Goal: Task Accomplishment & Management: Manage account settings

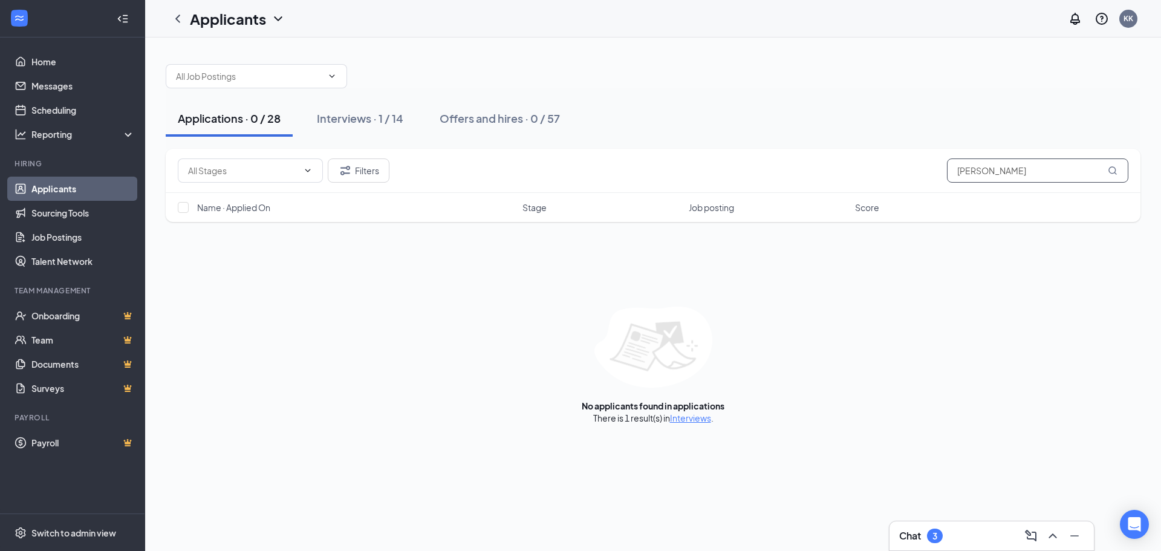
drag, startPoint x: 905, startPoint y: 169, endPoint x: 838, endPoint y: 167, distance: 67.2
click at [838, 168] on div "Filters [PERSON_NAME]" at bounding box center [653, 170] width 951 height 24
type input "[PERSON_NAME]"
click at [370, 117] on div "Interviews · 1 / 14" at bounding box center [360, 118] width 86 height 15
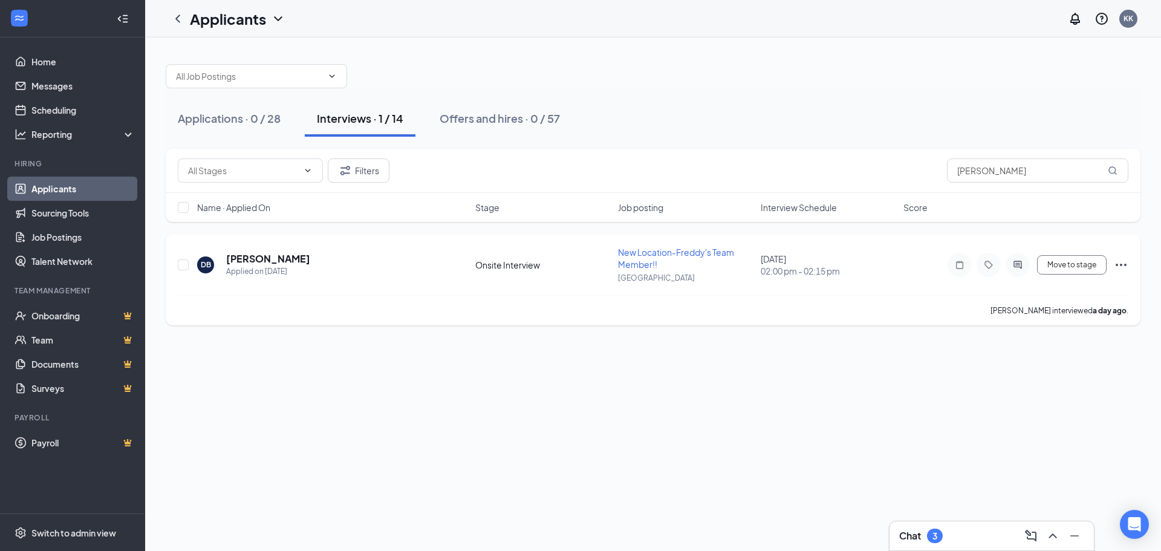
click at [1118, 266] on icon "Ellipses" at bounding box center [1121, 265] width 11 height 2
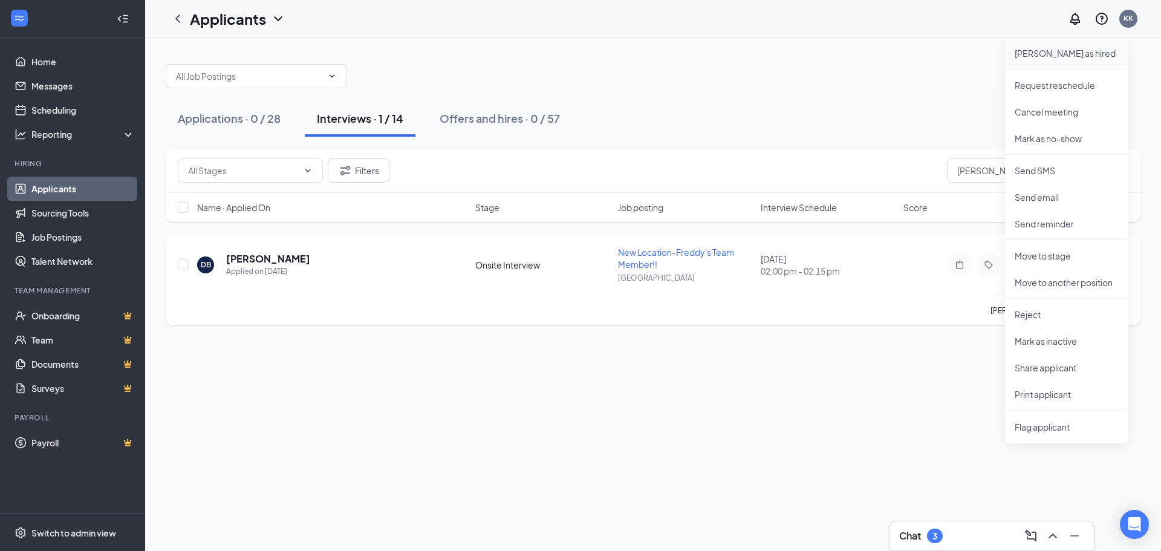
click at [1057, 50] on p "[PERSON_NAME] as hired" at bounding box center [1067, 53] width 104 height 12
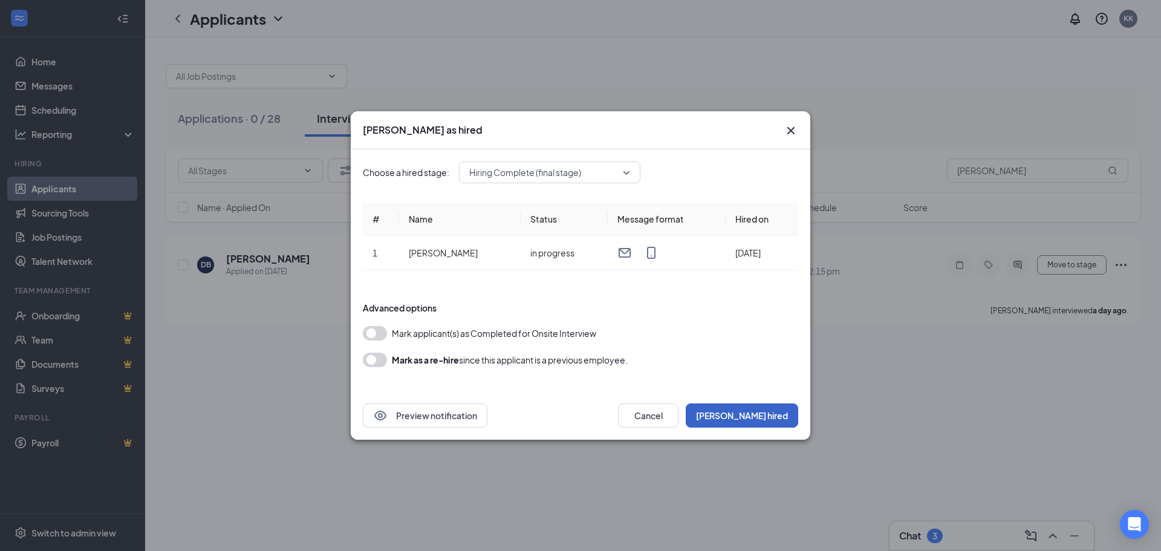
click at [775, 408] on button "[PERSON_NAME] hired" at bounding box center [742, 415] width 112 height 24
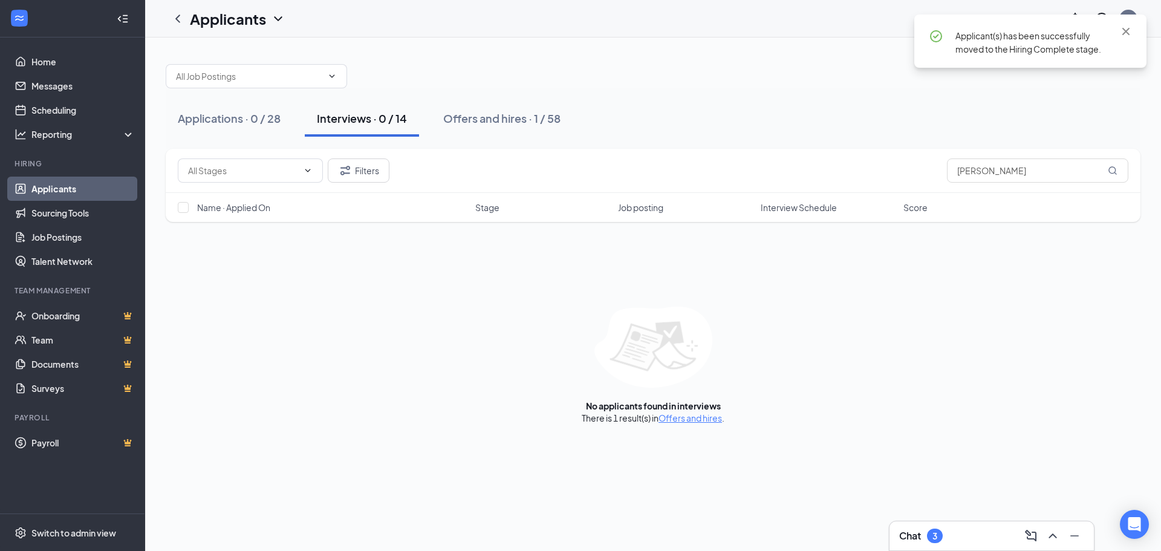
click at [964, 541] on div "Chat 3" at bounding box center [991, 535] width 185 height 19
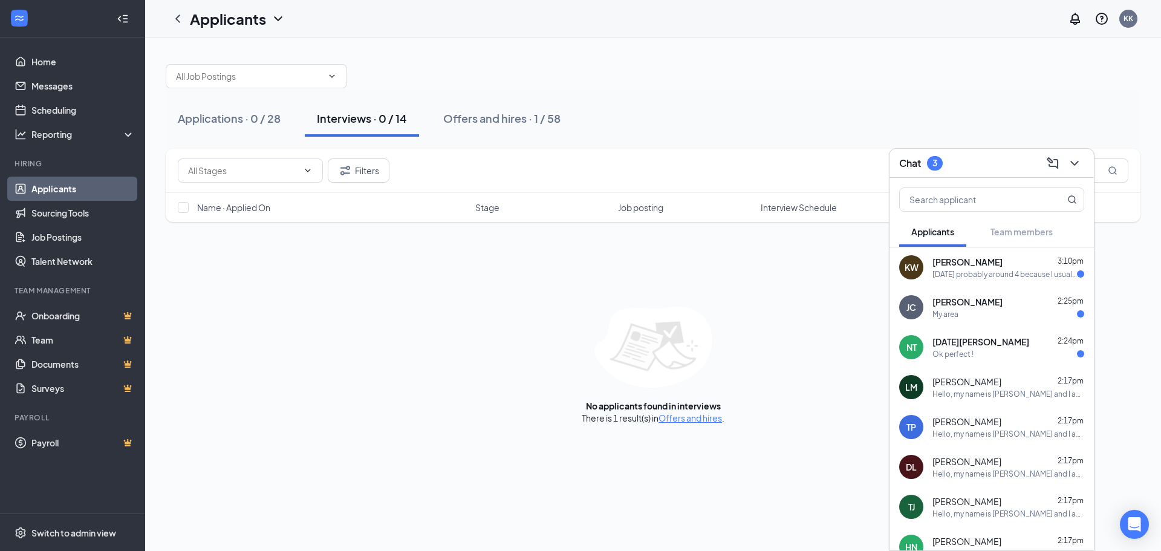
click at [981, 266] on span "[PERSON_NAME]" at bounding box center [968, 262] width 70 height 12
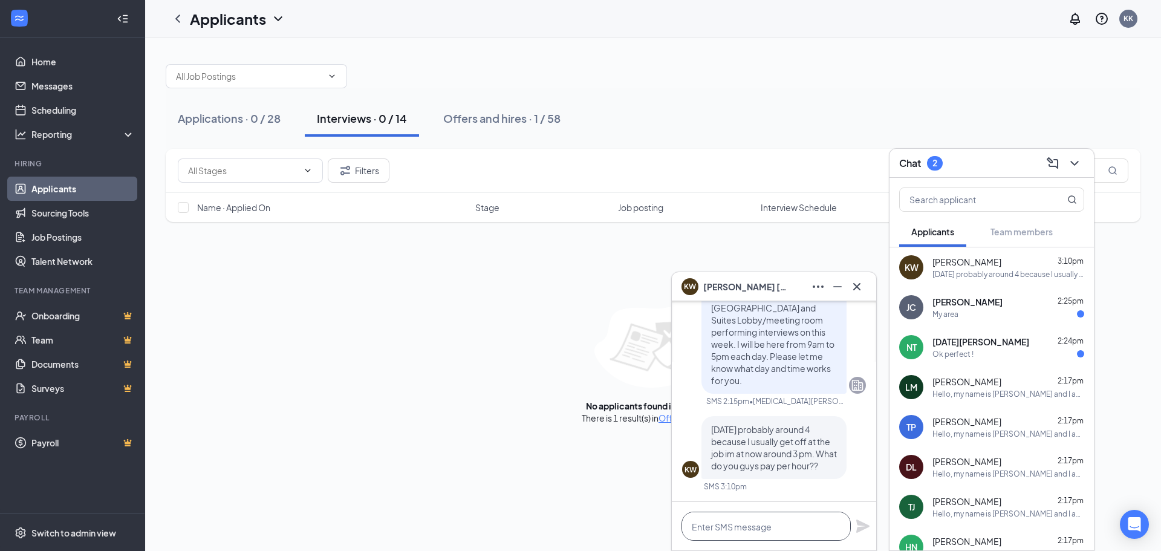
click at [754, 524] on textarea at bounding box center [766, 526] width 169 height 29
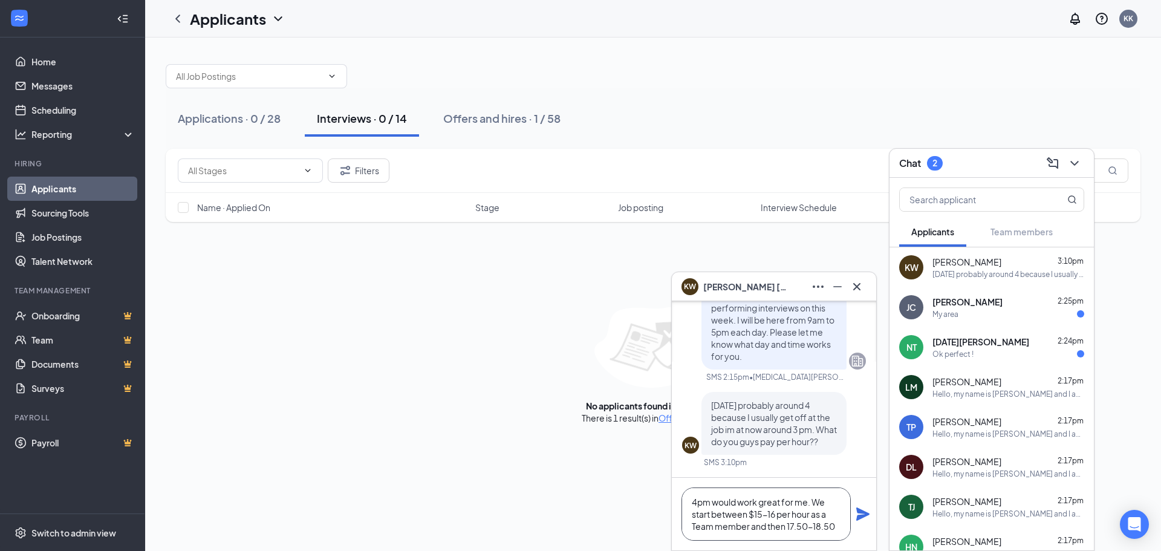
click at [787, 530] on textarea "4pm would work great for me. We start between $15-16 per hour as a Team member …" at bounding box center [766, 513] width 169 height 53
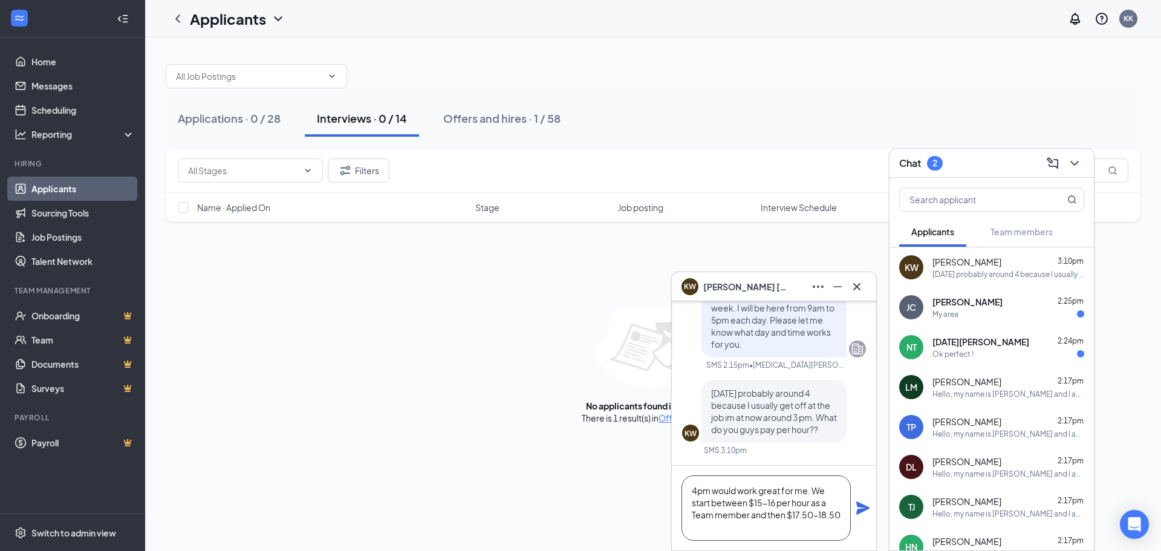
click at [741, 534] on textarea "4pm would work great for me. We start between $15-16 per hour as a Team member …" at bounding box center [766, 507] width 169 height 65
type textarea "4pm would work great for me. We start between $15-16 per hour as a Team member …"
click at [858, 509] on icon "Plane" at bounding box center [863, 508] width 15 height 15
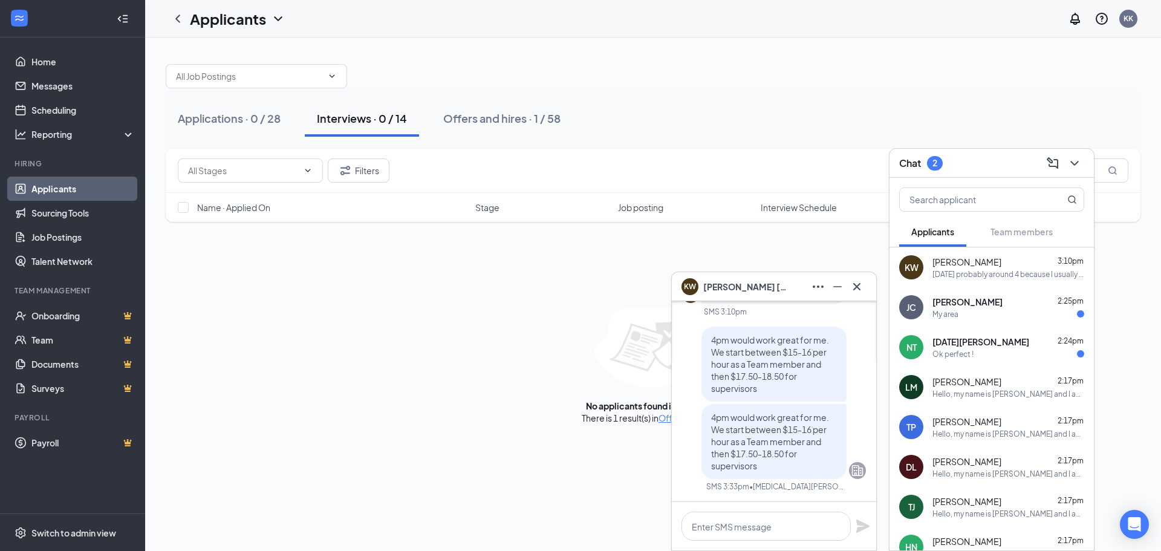
click at [867, 290] on div "KW [PERSON_NAME]" at bounding box center [774, 286] width 204 height 29
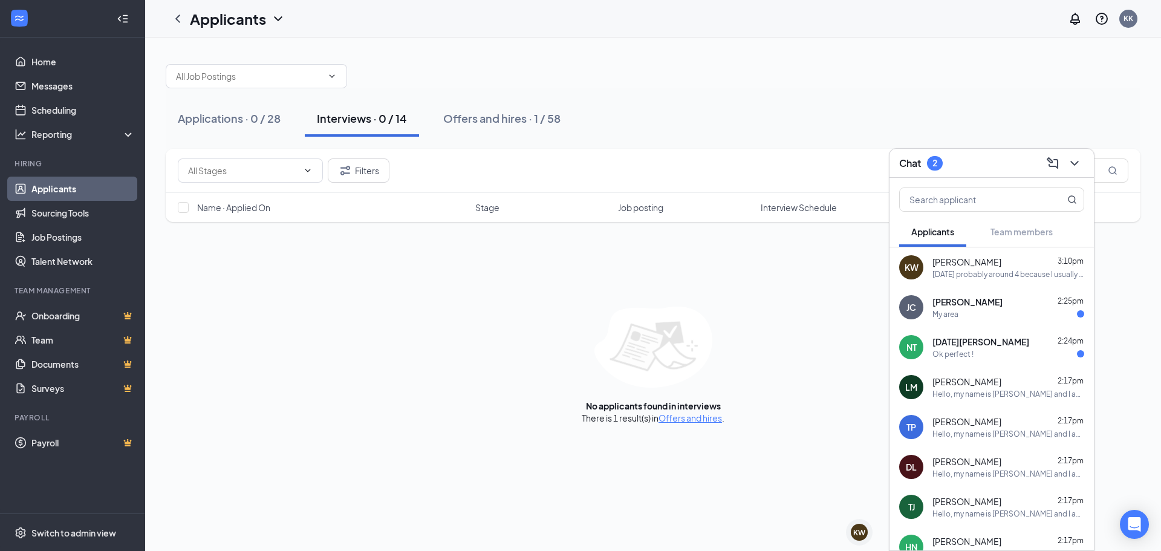
click at [996, 313] on div "My area" at bounding box center [1009, 314] width 152 height 10
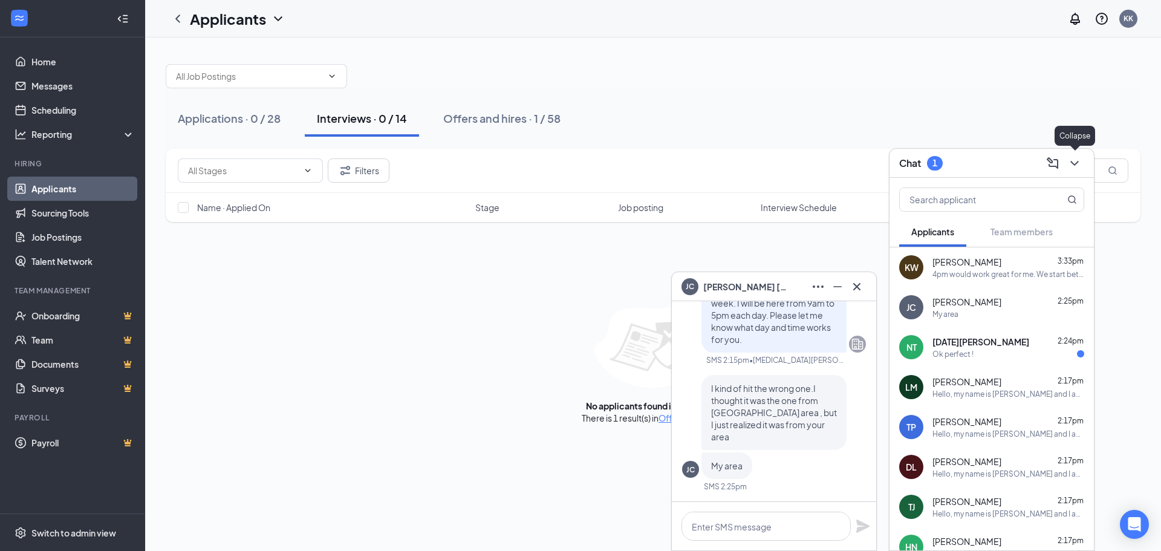
click at [1072, 158] on icon "ChevronDown" at bounding box center [1075, 163] width 15 height 15
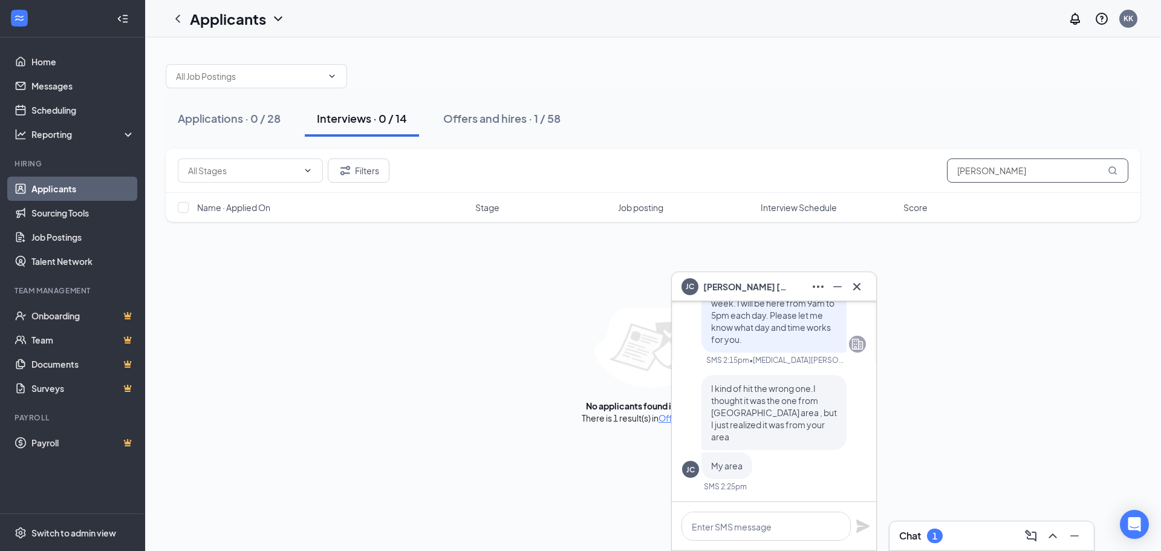
click at [1017, 175] on input "[PERSON_NAME]" at bounding box center [1037, 170] width 181 height 24
drag, startPoint x: 847, startPoint y: 175, endPoint x: 824, endPoint y: 175, distance: 23.6
click at [824, 177] on div "Filters [PERSON_NAME]" at bounding box center [653, 170] width 951 height 24
type input "[PERSON_NAME]"
click at [227, 120] on div "Applications · 1 / 28" at bounding box center [227, 118] width 99 height 15
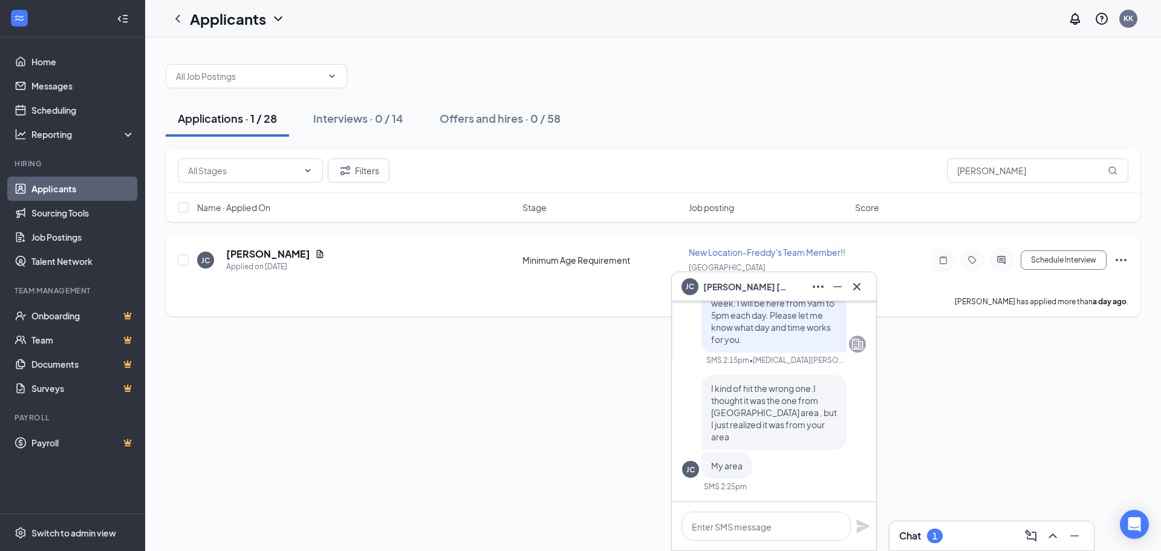
click at [1124, 257] on icon "Ellipses" at bounding box center [1121, 260] width 15 height 15
click at [1046, 222] on li "Reject" at bounding box center [1066, 229] width 123 height 27
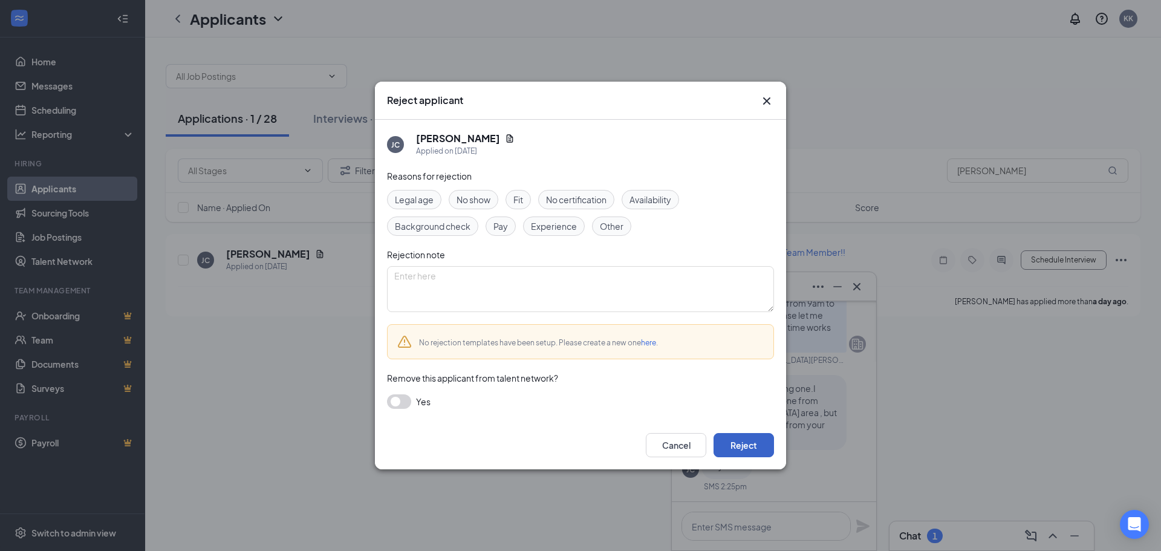
click at [756, 437] on button "Reject" at bounding box center [744, 445] width 60 height 24
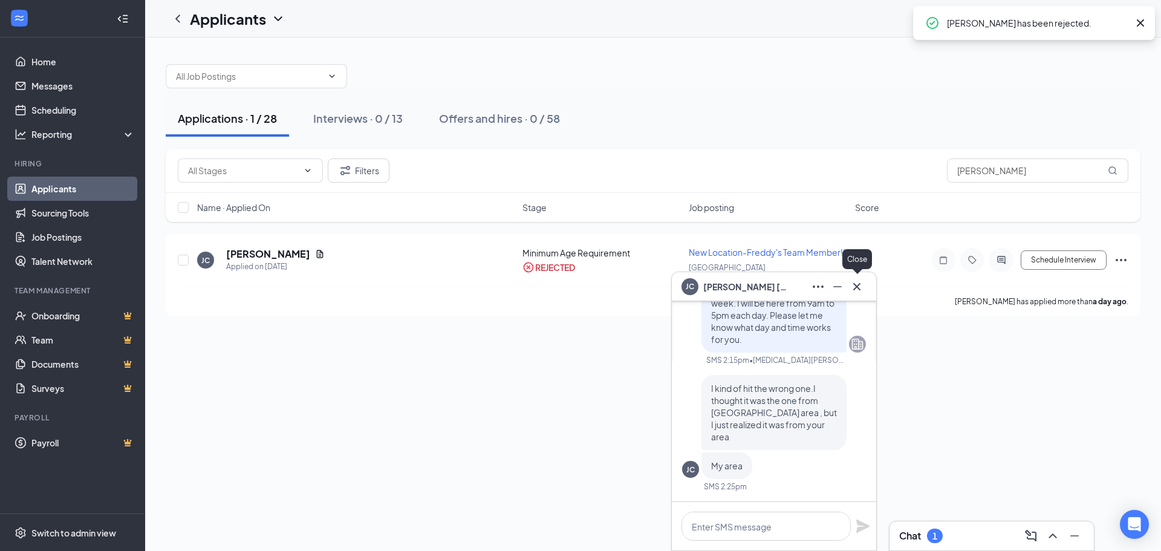
drag, startPoint x: 859, startPoint y: 284, endPoint x: 876, endPoint y: 379, distance: 95.8
click at [859, 284] on icon "Cross" at bounding box center [856, 285] width 7 height 7
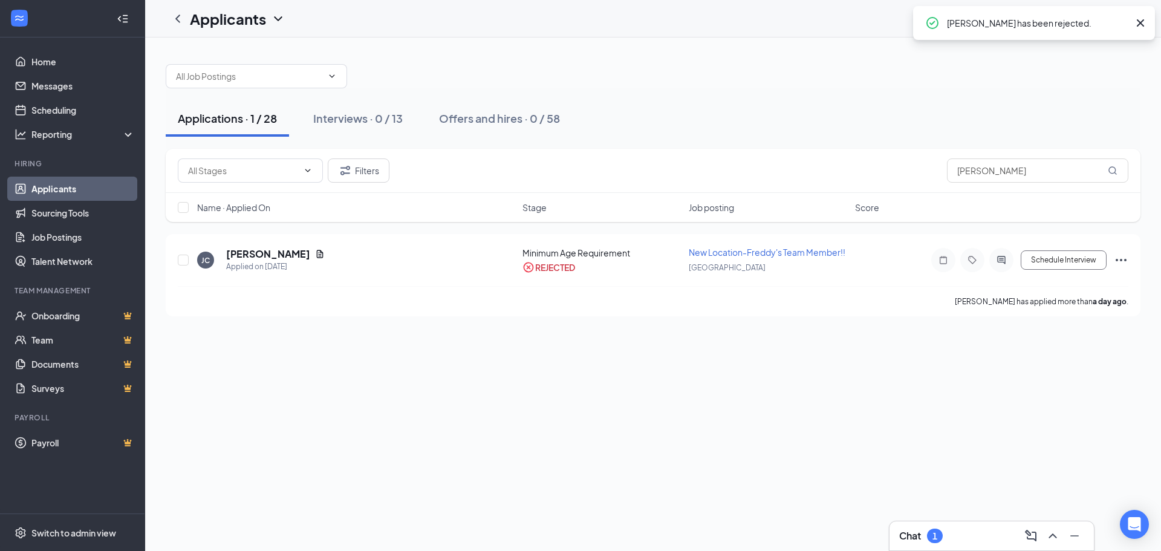
click at [930, 533] on div "1" at bounding box center [935, 536] width 16 height 15
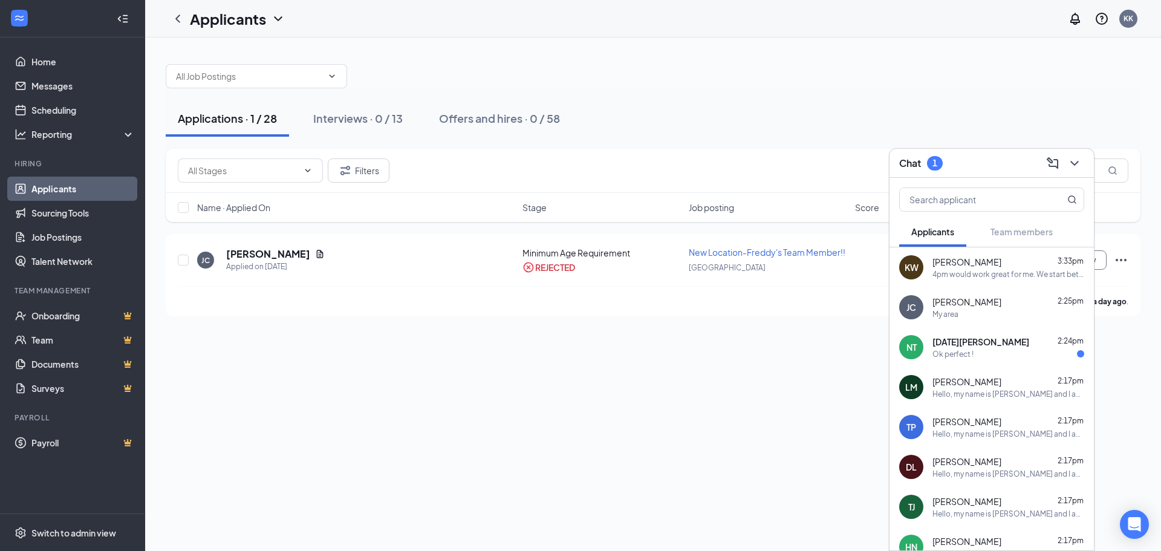
click at [985, 359] on div "NT [DATE][PERSON_NAME] 2:24pm Ok perfect !" at bounding box center [992, 347] width 204 height 40
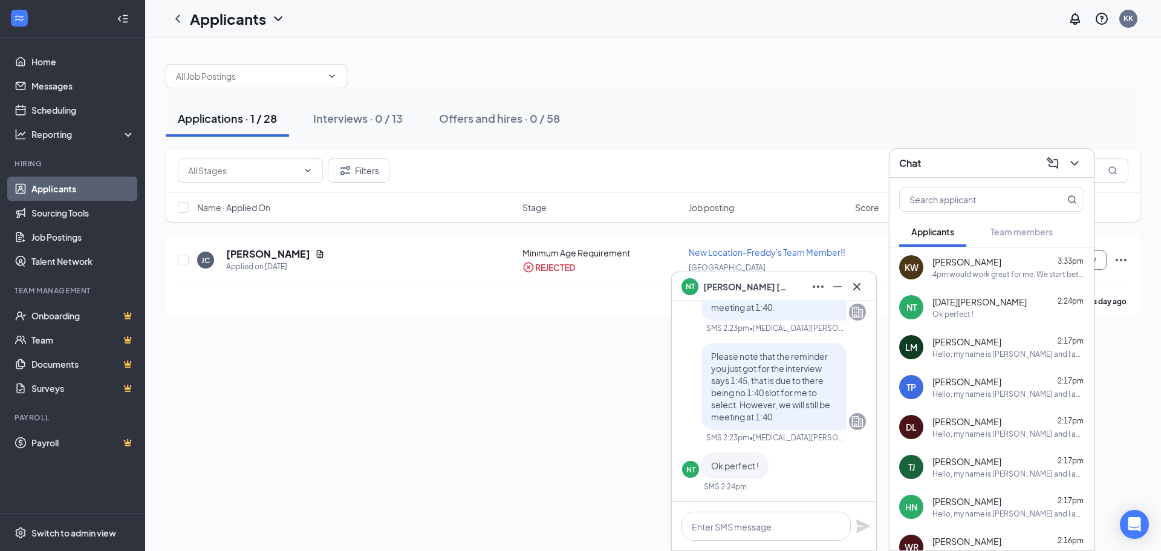
click at [1084, 165] on div "Chat" at bounding box center [992, 163] width 204 height 29
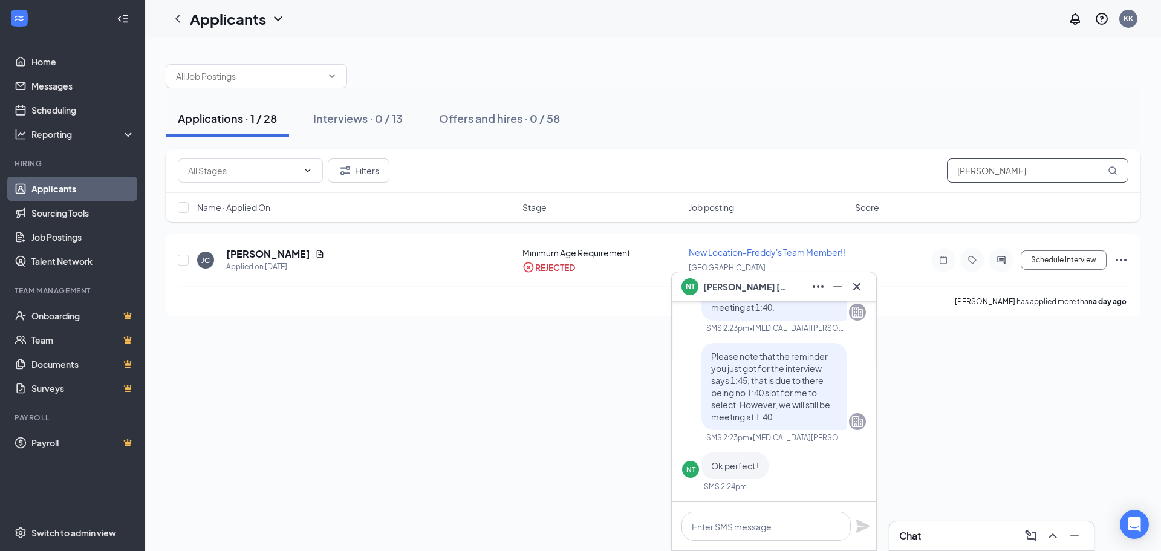
drag, startPoint x: 1020, startPoint y: 169, endPoint x: 733, endPoint y: 149, distance: 287.3
click at [731, 152] on div "Filters [PERSON_NAME]" at bounding box center [653, 171] width 975 height 44
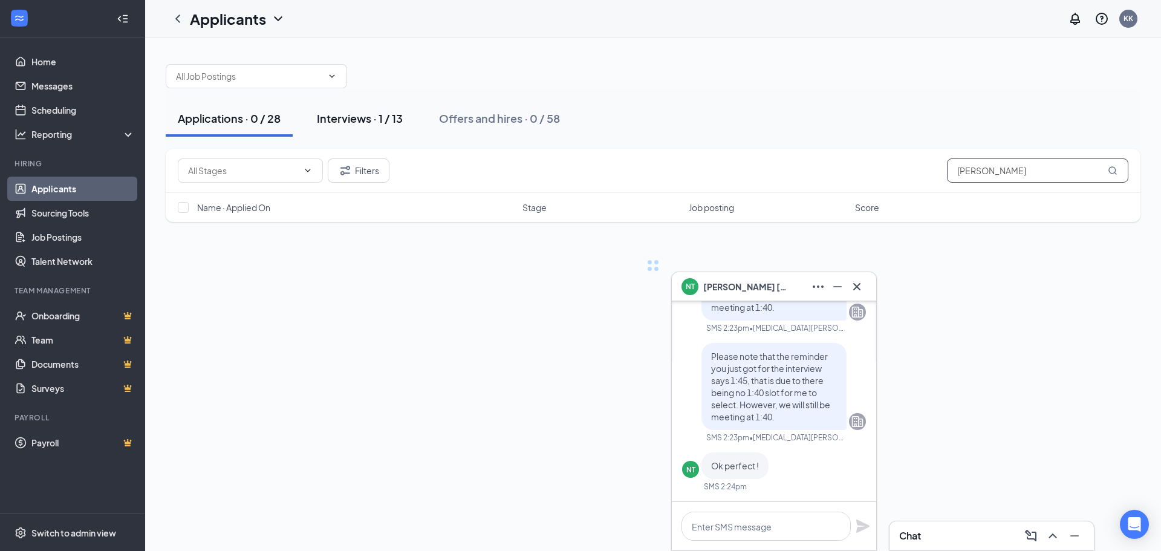
type input "[PERSON_NAME]"
click at [389, 112] on div "Interviews · 1 / 13" at bounding box center [360, 118] width 86 height 15
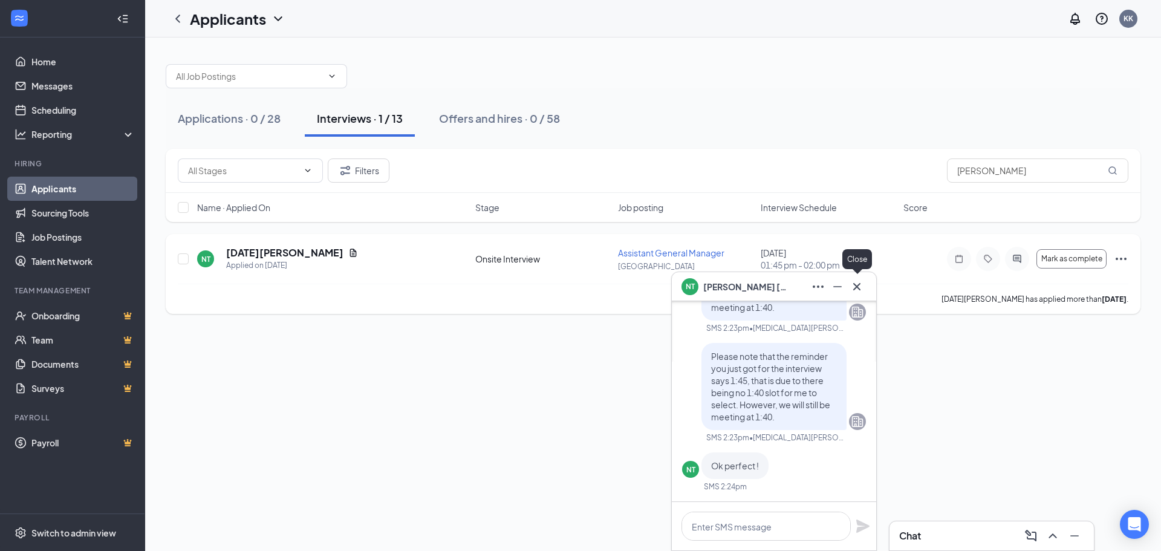
click at [855, 284] on icon "Cross" at bounding box center [857, 286] width 15 height 15
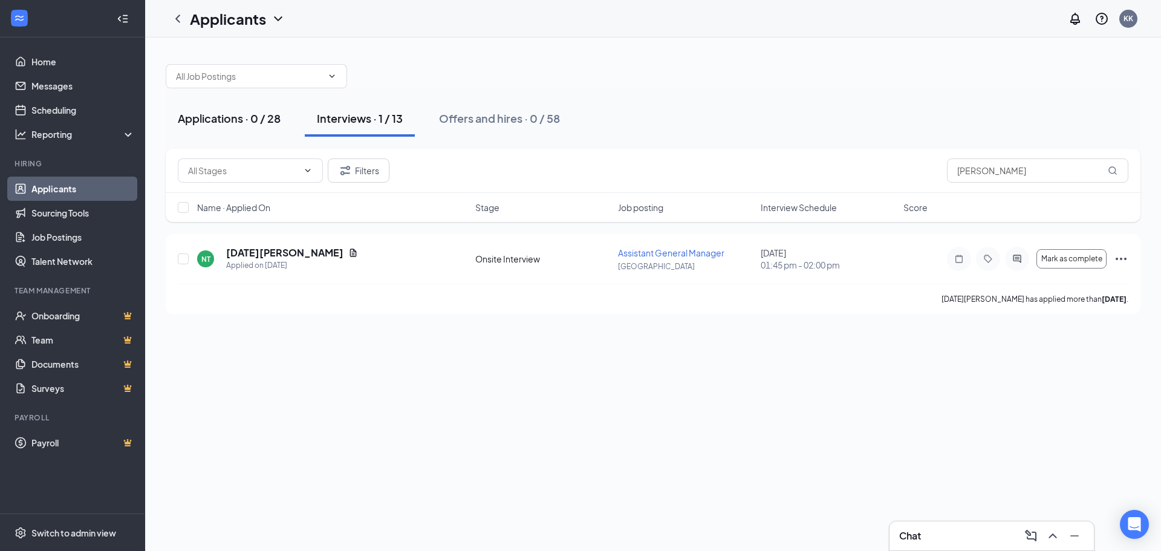
click at [266, 123] on div "Applications · 0 / 28" at bounding box center [229, 118] width 103 height 15
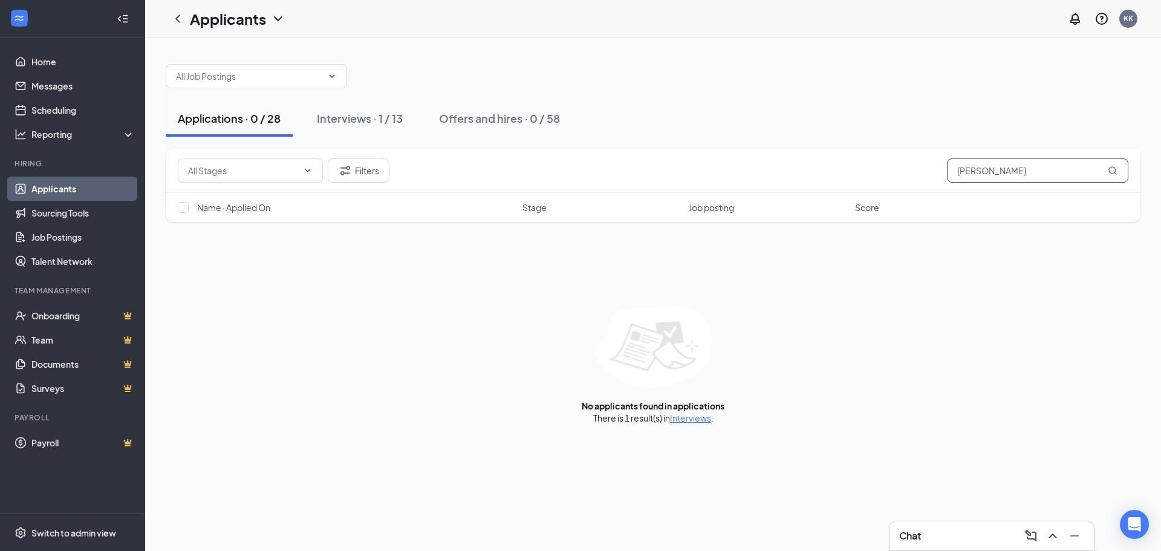
drag, startPoint x: 1016, startPoint y: 175, endPoint x: 761, endPoint y: 168, distance: 255.4
click at [758, 174] on div "Filters [PERSON_NAME]" at bounding box center [653, 170] width 951 height 24
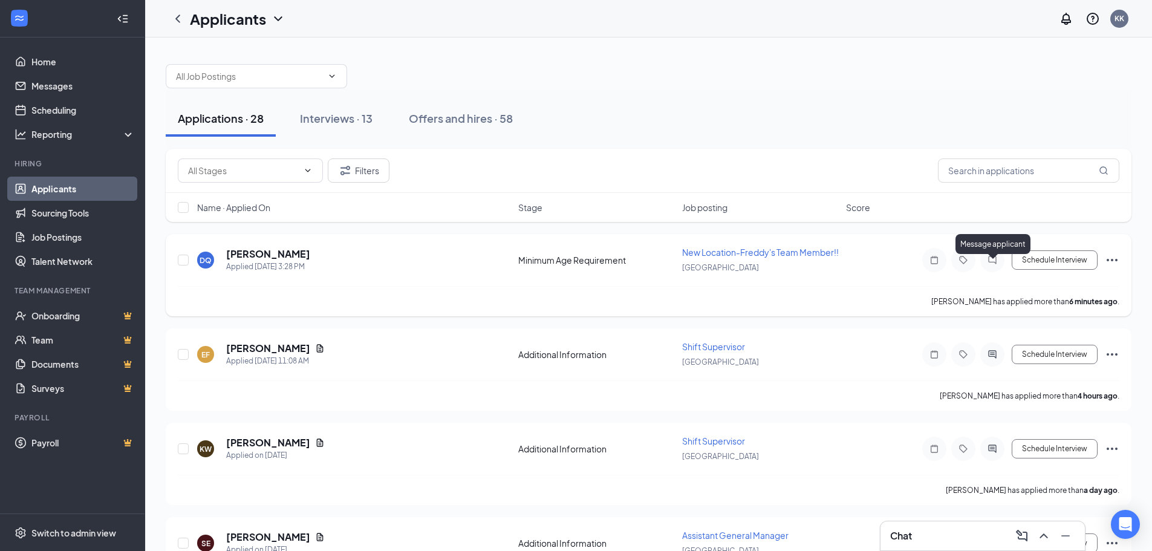
click at [996, 265] on icon "ChatInactive" at bounding box center [992, 260] width 15 height 10
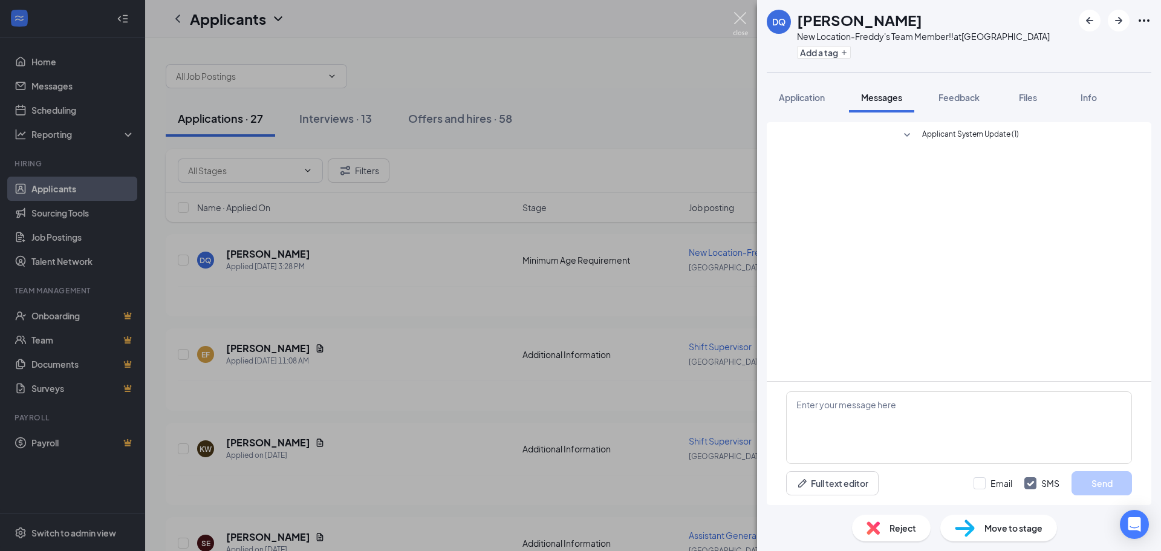
click at [741, 28] on img at bounding box center [740, 24] width 15 height 24
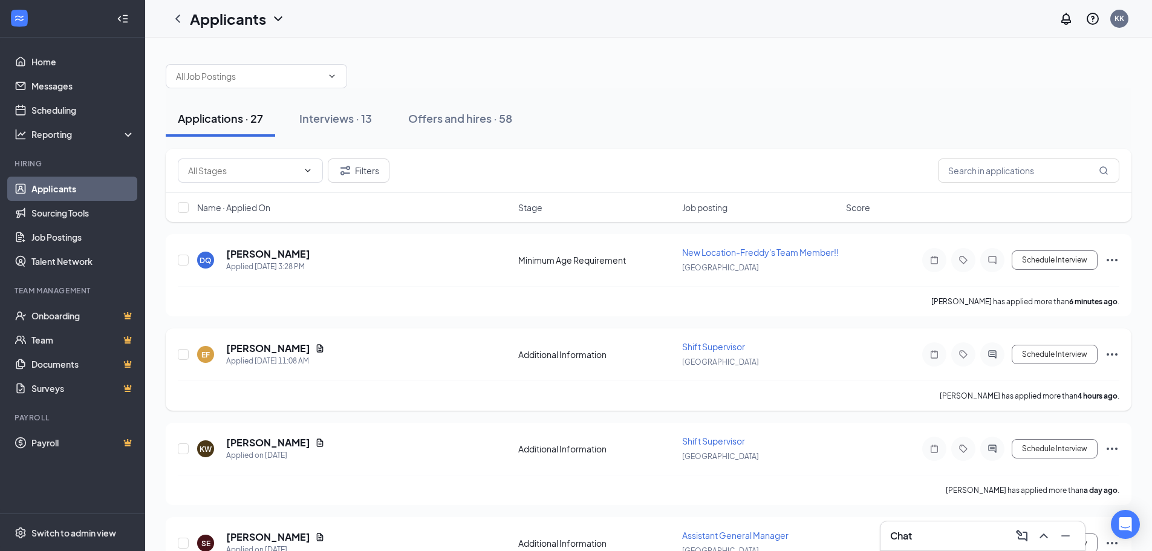
click at [994, 360] on div at bounding box center [992, 354] width 24 height 24
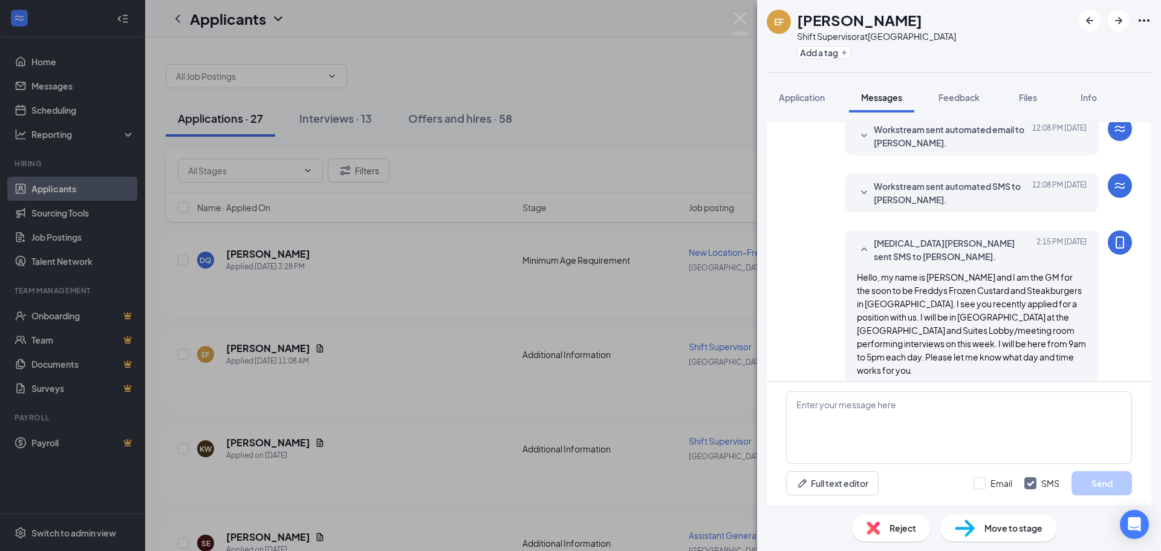
scroll to position [161, 0]
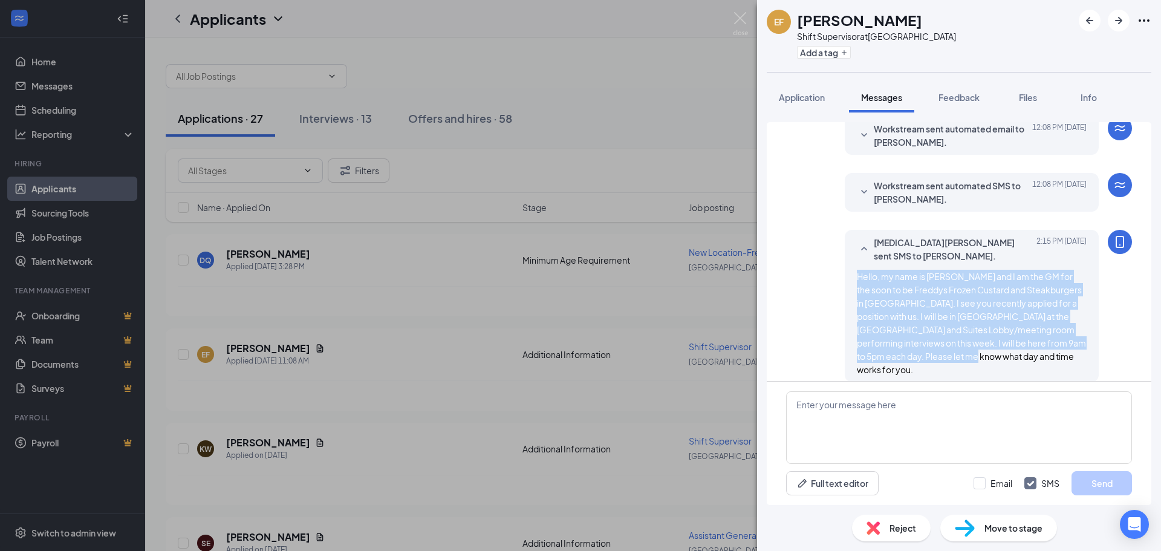
drag, startPoint x: 856, startPoint y: 337, endPoint x: 846, endPoint y: 273, distance: 64.4
click at [846, 273] on div "[MEDICAL_DATA][PERSON_NAME] sent SMS to [PERSON_NAME]. [DATE] 2:15 PM Hello, my…" at bounding box center [972, 306] width 254 height 152
copy span "Hello, my name is [PERSON_NAME] and I am the GM for the soon to be Freddys Froz…"
click at [553, 293] on div "EF [PERSON_NAME] Shift Supervisor at York Add a tag Application Messages Feedba…" at bounding box center [580, 275] width 1161 height 551
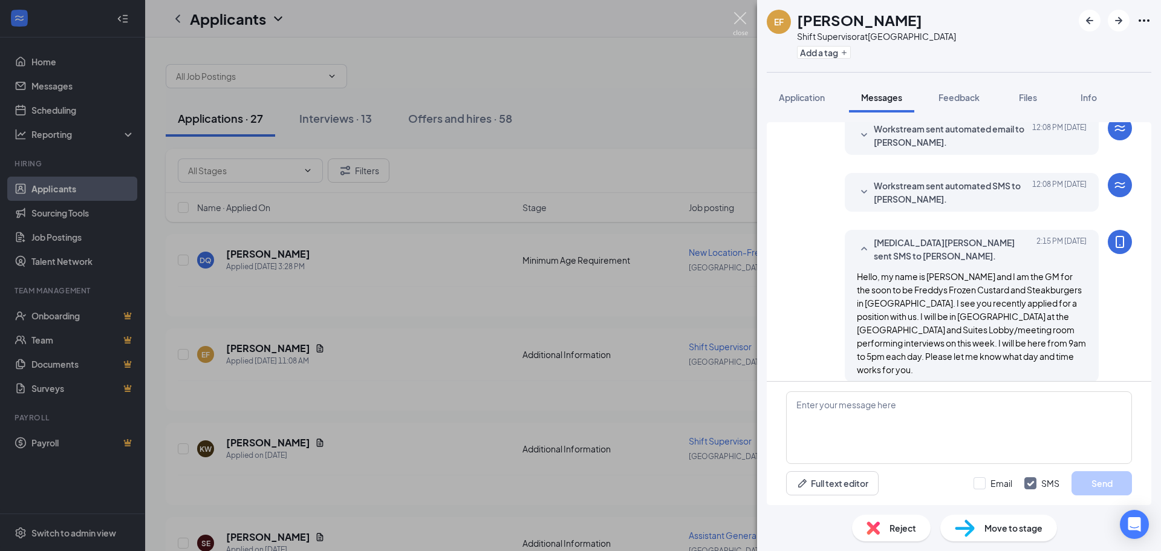
click at [735, 11] on div "EF [PERSON_NAME] Shift Supervisor at York Add a tag Application Messages Feedba…" at bounding box center [580, 275] width 1161 height 551
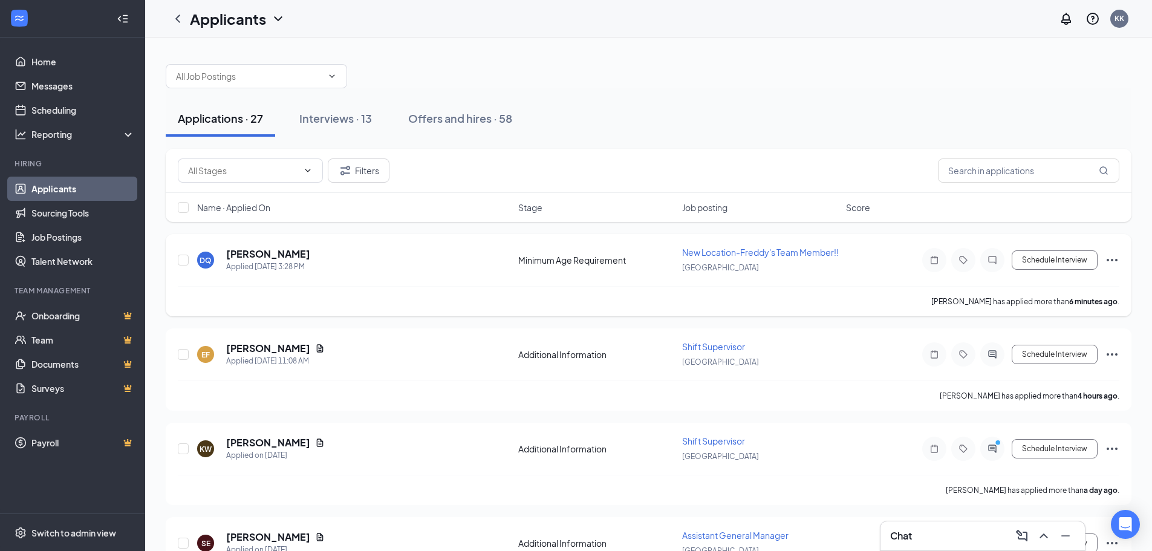
click at [994, 259] on div at bounding box center [992, 260] width 24 height 24
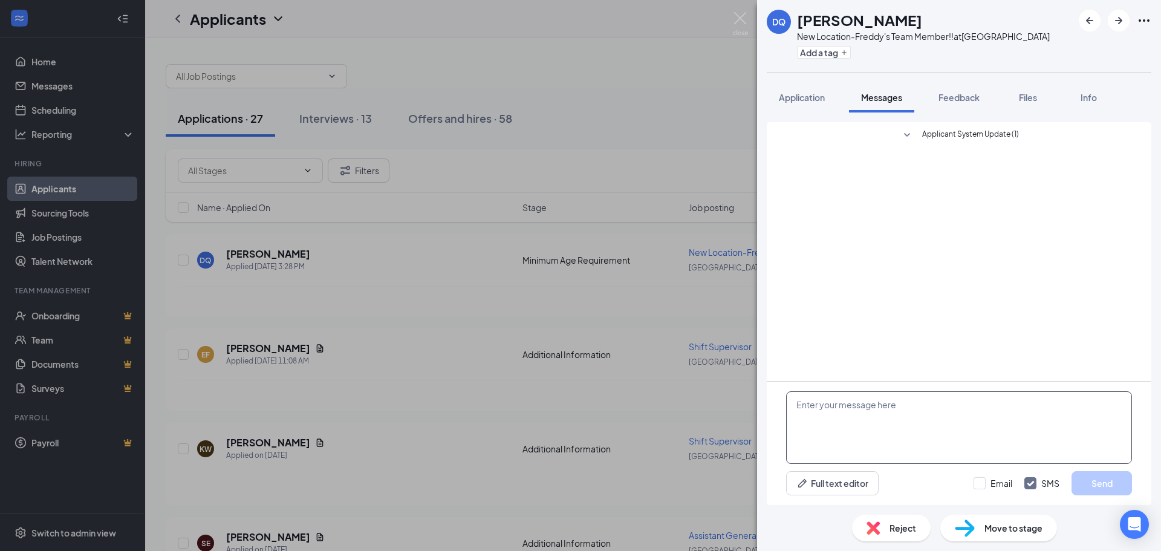
click at [869, 412] on textarea at bounding box center [959, 427] width 346 height 73
paste textarea "Hello, my name is [PERSON_NAME] and I am the GM for the soon to be Freddys Froz…"
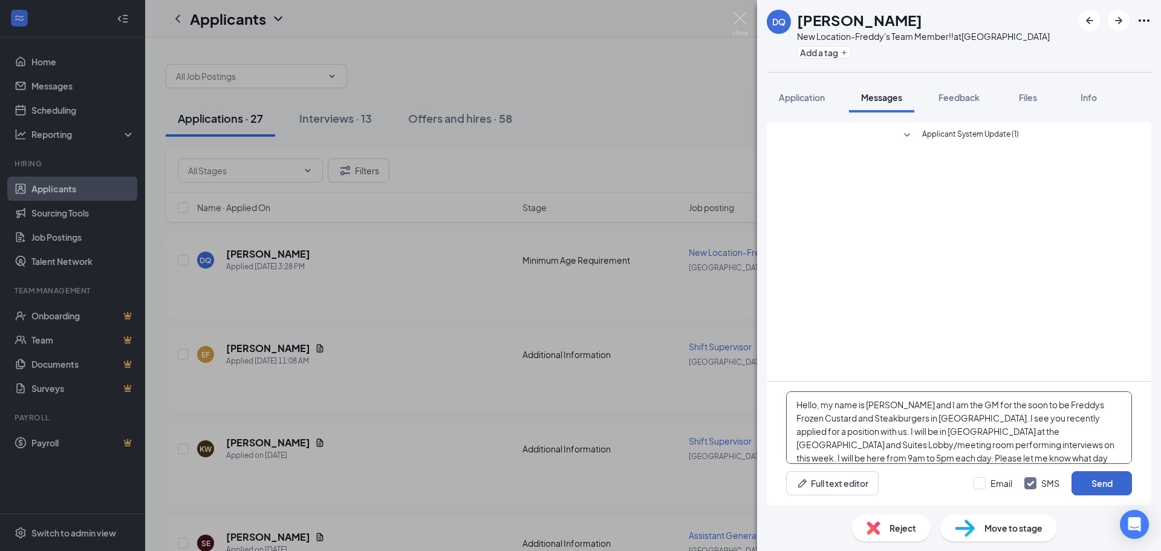
type textarea "Hello, my name is [PERSON_NAME] and I am the GM for the soon to be Freddys Froz…"
click at [1091, 478] on button "Send" at bounding box center [1102, 483] width 60 height 24
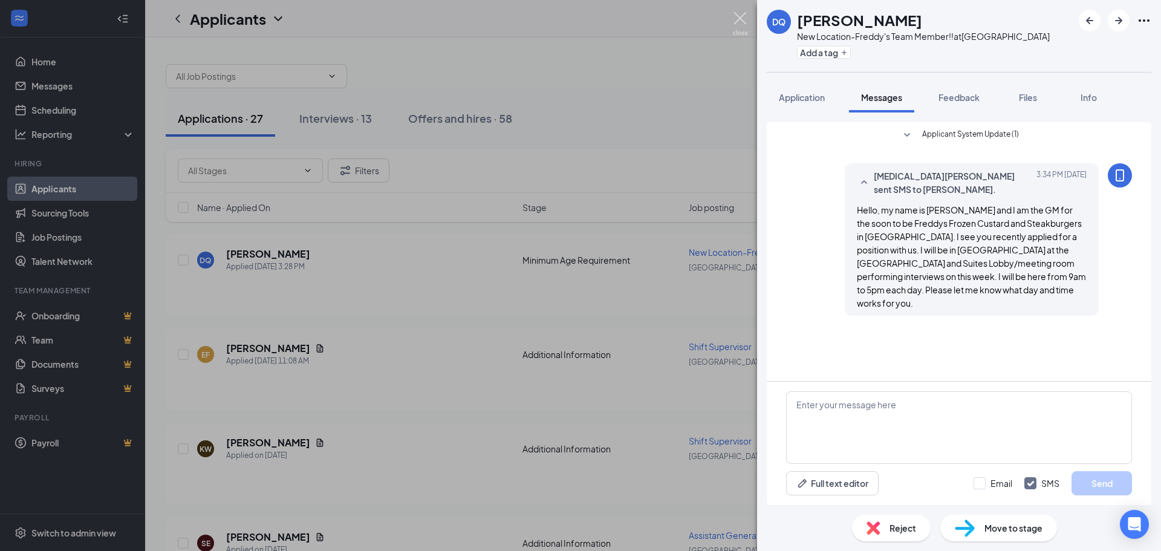
click at [737, 24] on img at bounding box center [740, 24] width 15 height 24
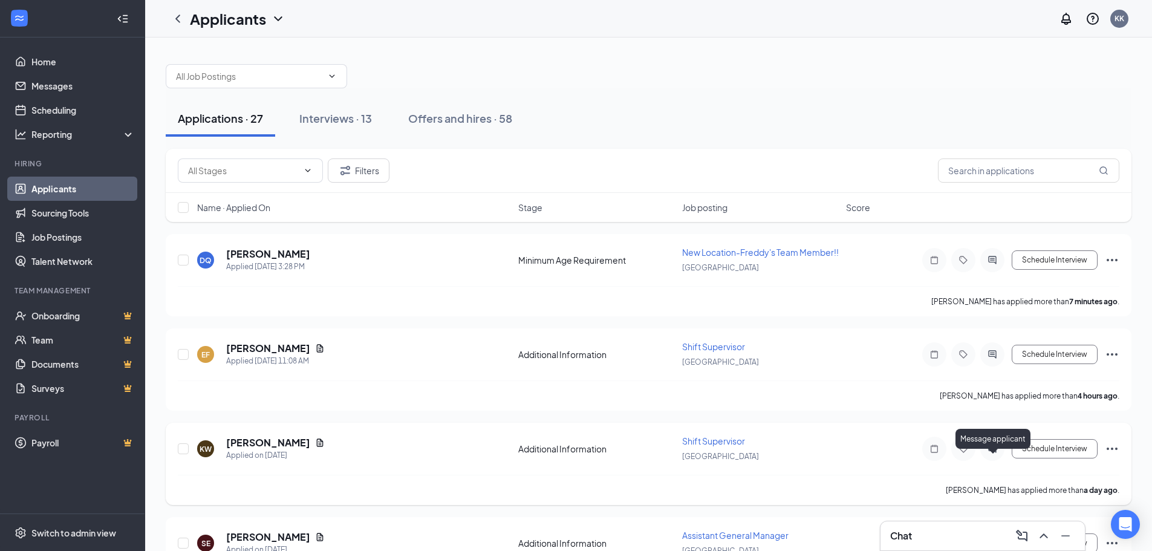
click at [992, 454] on icon "ActiveChat" at bounding box center [992, 449] width 15 height 10
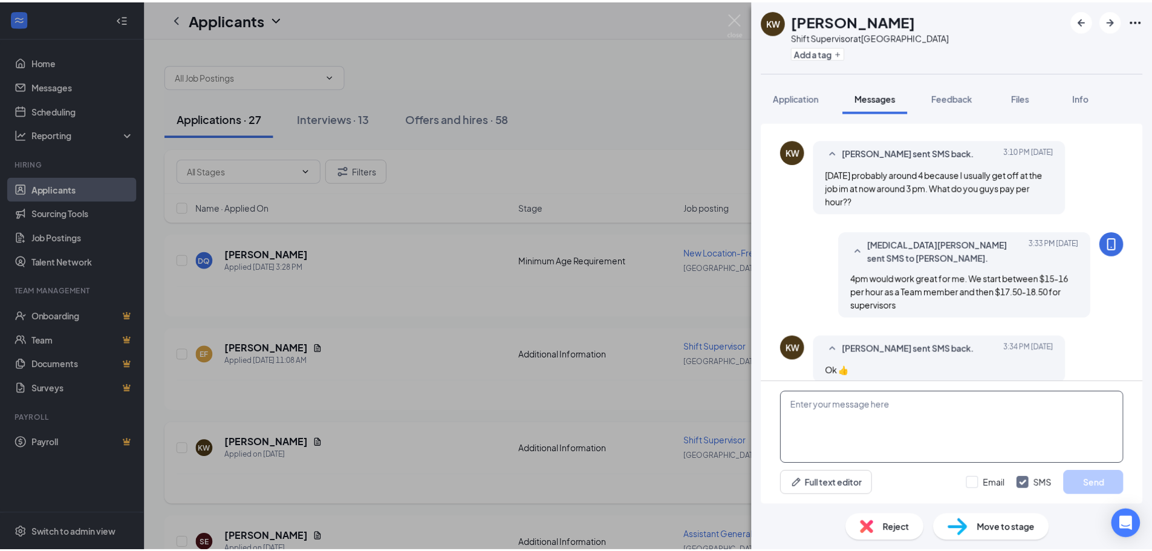
scroll to position [457, 0]
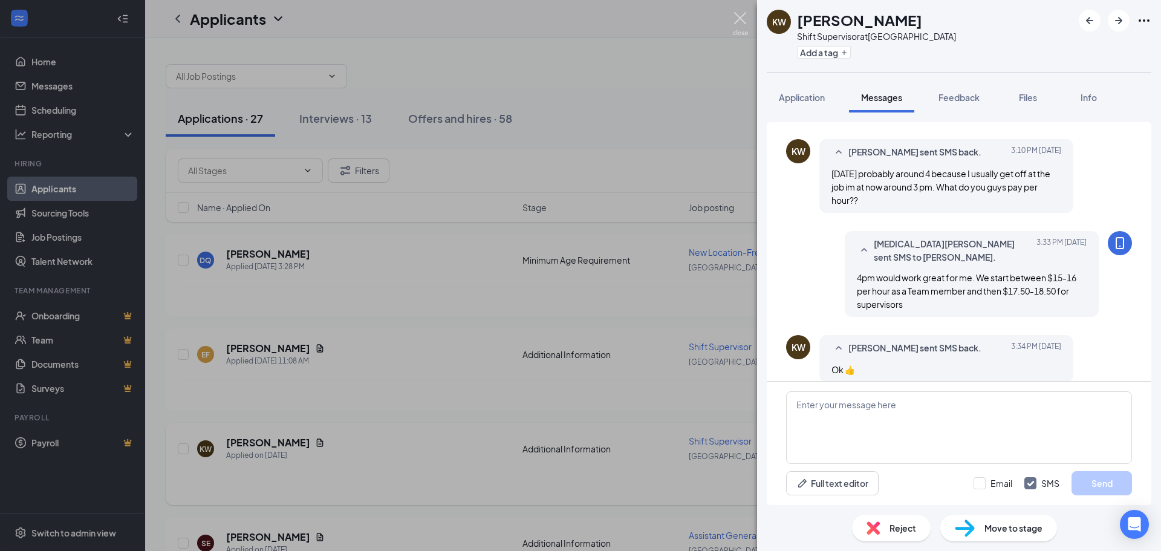
click at [741, 21] on img at bounding box center [740, 24] width 15 height 24
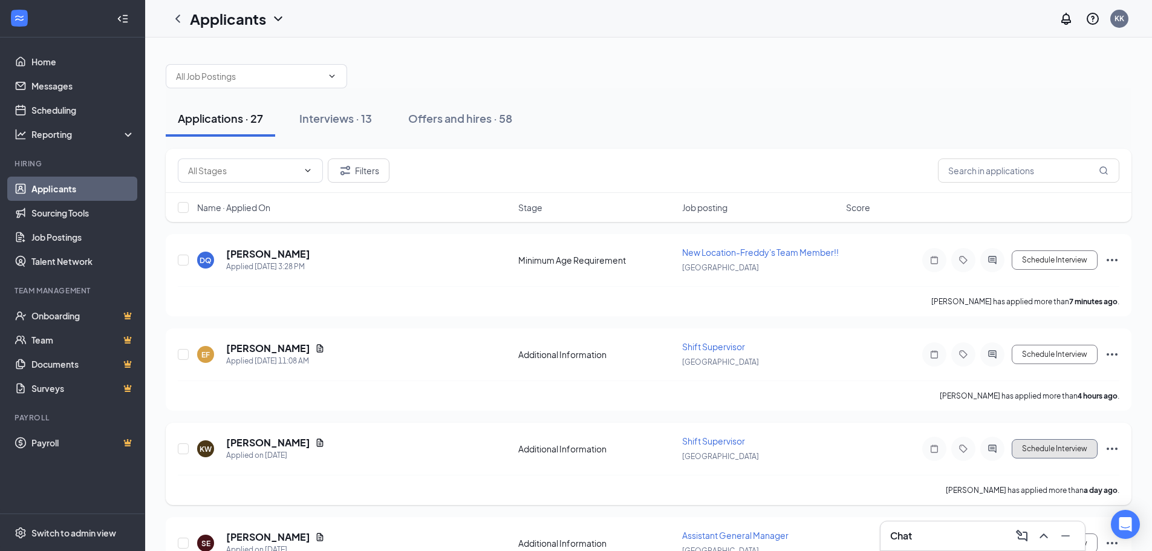
click at [1059, 458] on button "Schedule Interview" at bounding box center [1055, 448] width 86 height 19
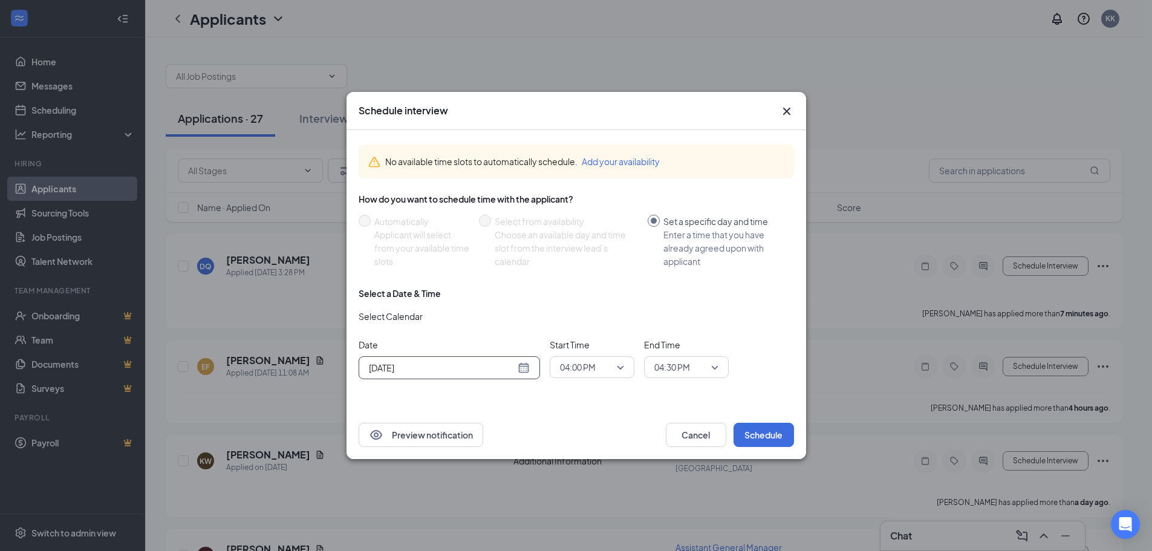
click at [529, 365] on div "[DATE]" at bounding box center [449, 367] width 161 height 13
type input "[DATE]"
click at [483, 322] on div "29" at bounding box center [485, 321] width 15 height 15
click at [621, 367] on span "04:00 PM" at bounding box center [592, 367] width 64 height 18
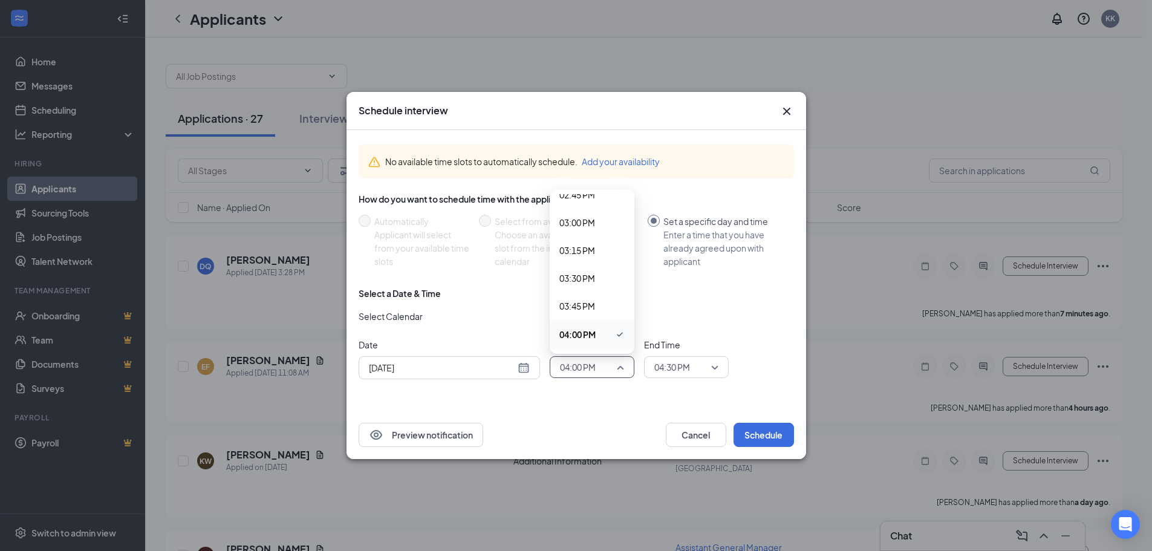
click at [621, 366] on span "04:00 PM" at bounding box center [592, 367] width 64 height 18
click at [680, 365] on span "04:30 PM" at bounding box center [672, 367] width 36 height 18
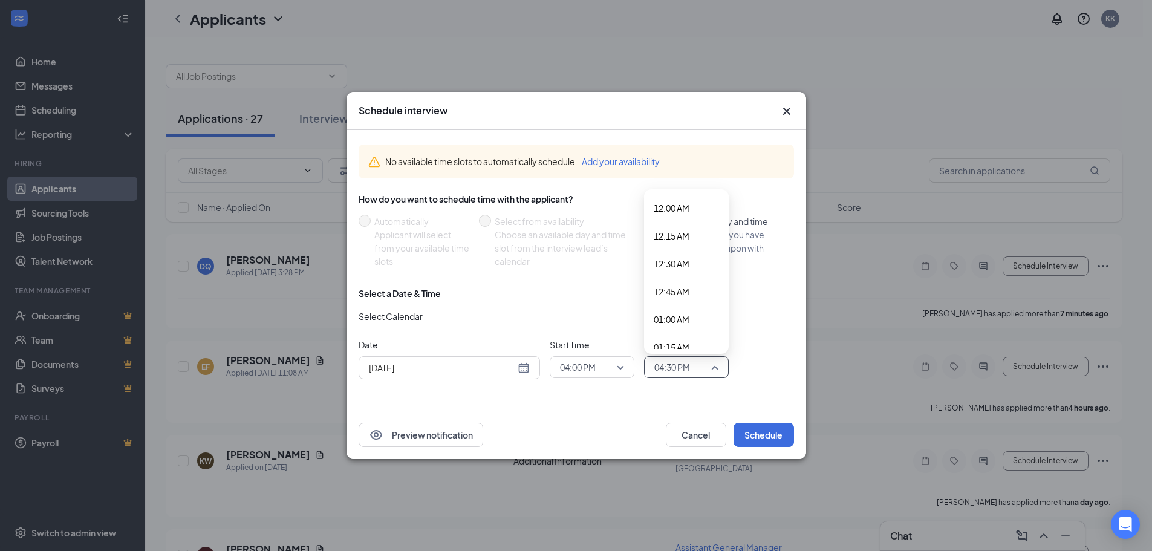
scroll to position [1710, 0]
click at [676, 310] on span "04:15 PM" at bounding box center [672, 305] width 36 height 13
click at [753, 432] on button "Schedule" at bounding box center [764, 435] width 60 height 24
